Goal: Information Seeking & Learning: Learn about a topic

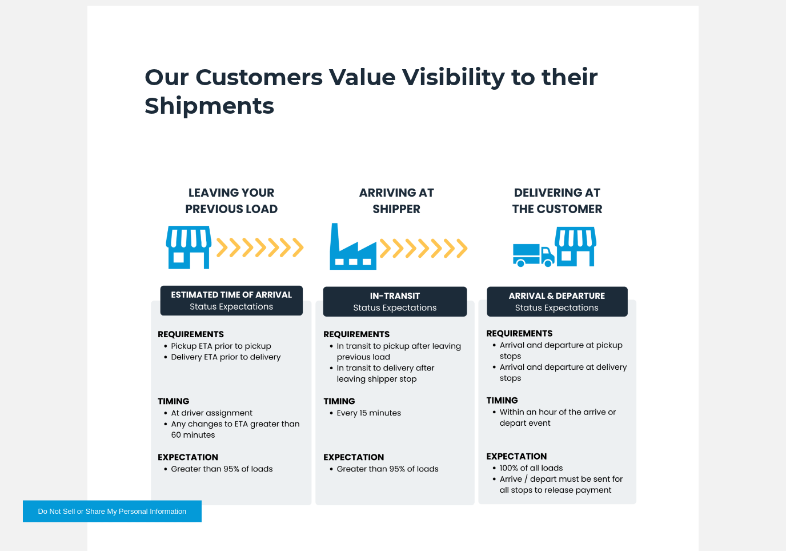
scroll to position [726, 0]
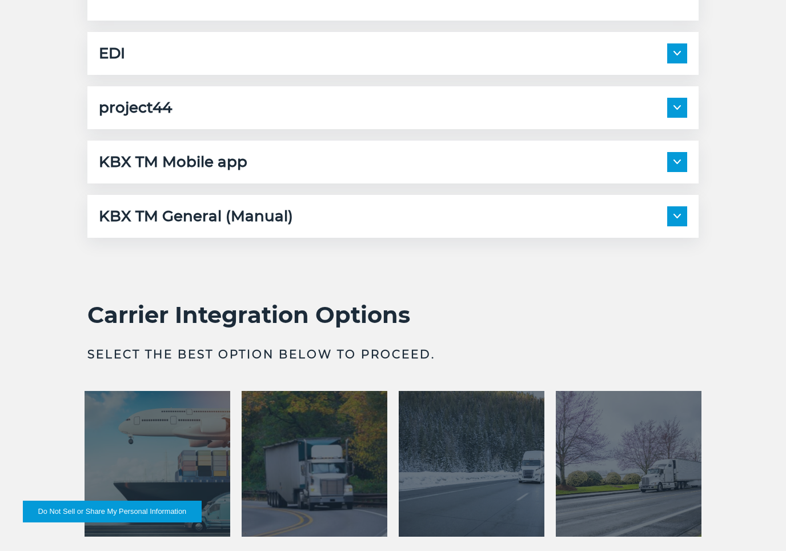
scroll to position [1896, 0]
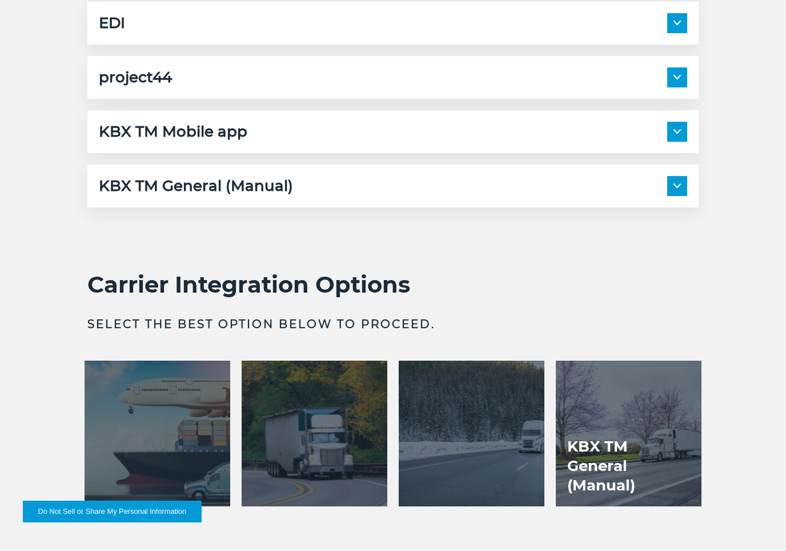
click at [665, 196] on div "KBX TM General (Manual)" at bounding box center [393, 186] width 588 height 20
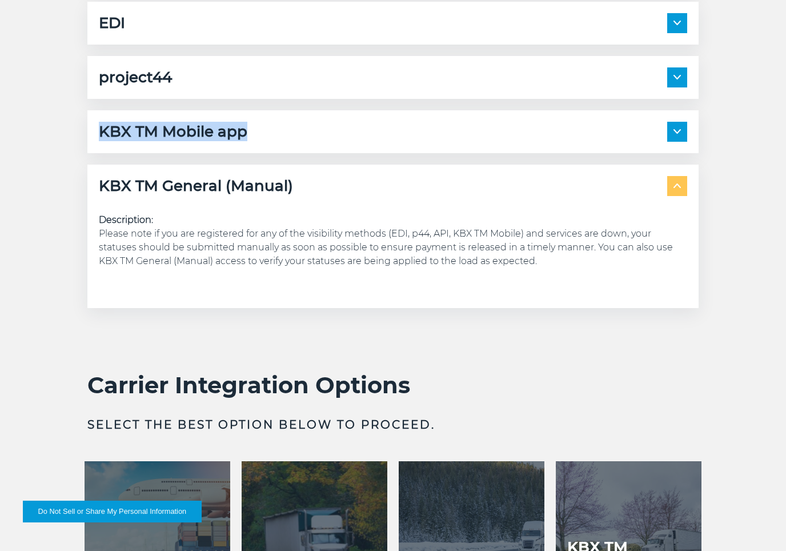
drag, startPoint x: 99, startPoint y: 144, endPoint x: 266, endPoint y: 151, distance: 166.9
click at [266, 142] on div "KBX TM Mobile app" at bounding box center [393, 132] width 588 height 20
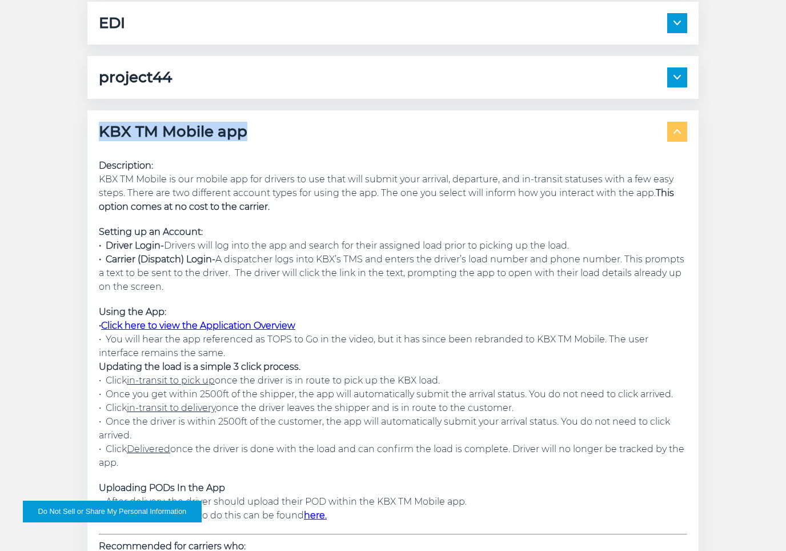
copy h5 "KBX TM Mobile app"
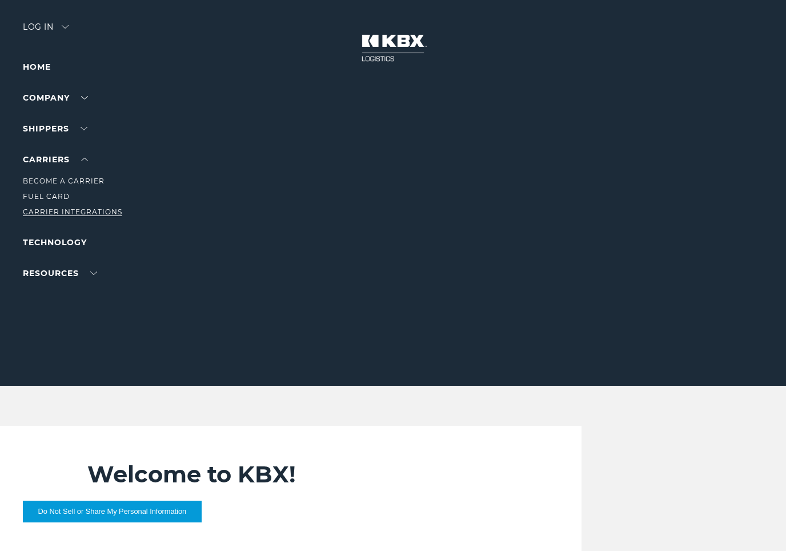
click at [57, 214] on link "Carrier Integrations" at bounding box center [72, 211] width 99 height 9
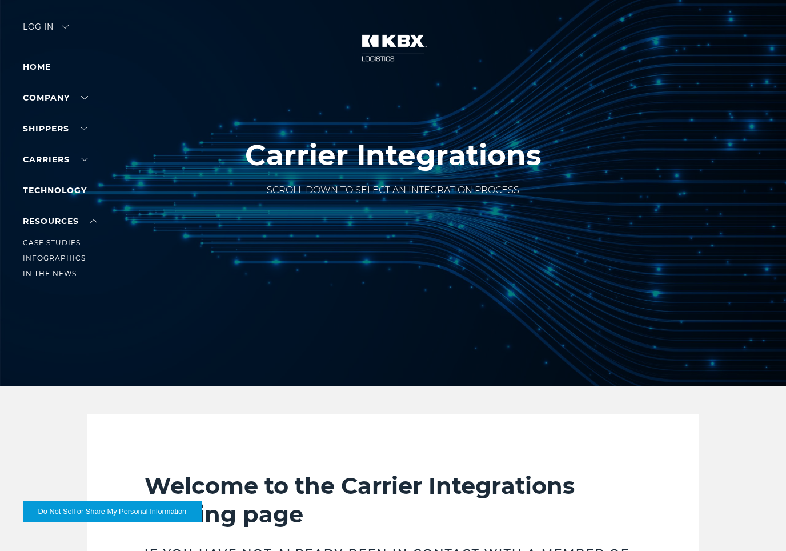
click at [58, 216] on link "RESOURCES" at bounding box center [60, 221] width 74 height 10
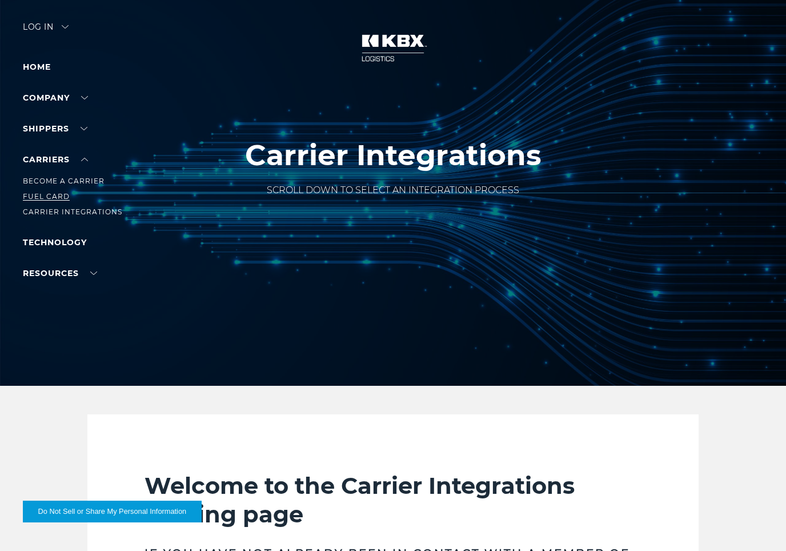
click at [53, 192] on link "Fuel Card" at bounding box center [46, 196] width 47 height 9
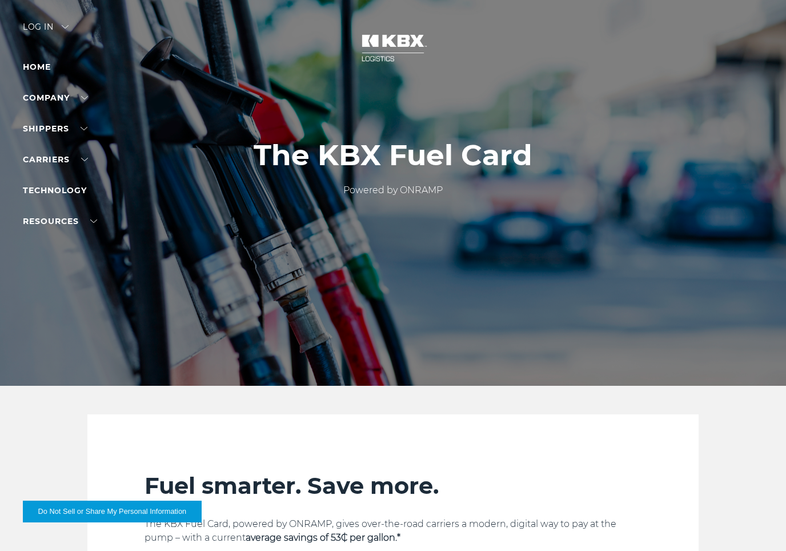
click at [43, 38] on div "Log in" at bounding box center [46, 31] width 46 height 17
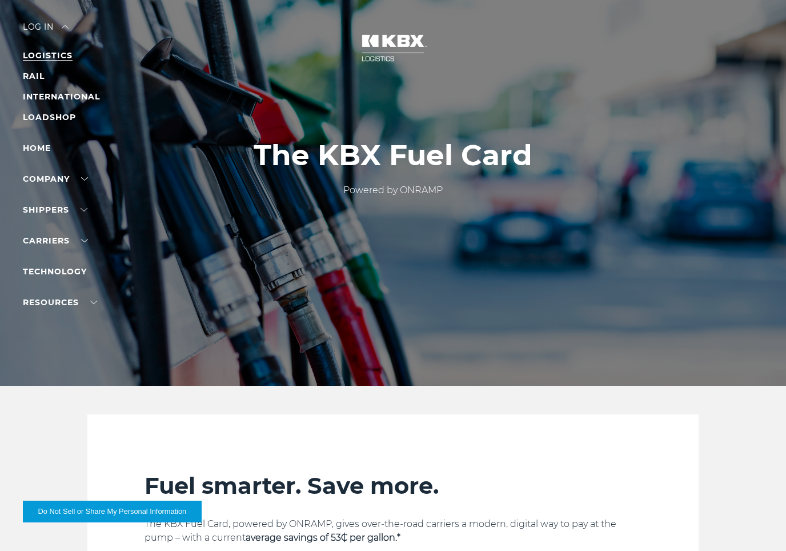
click at [44, 52] on link "LOGISTICS" at bounding box center [48, 55] width 50 height 10
